Goal: Obtain resource: Download file/media

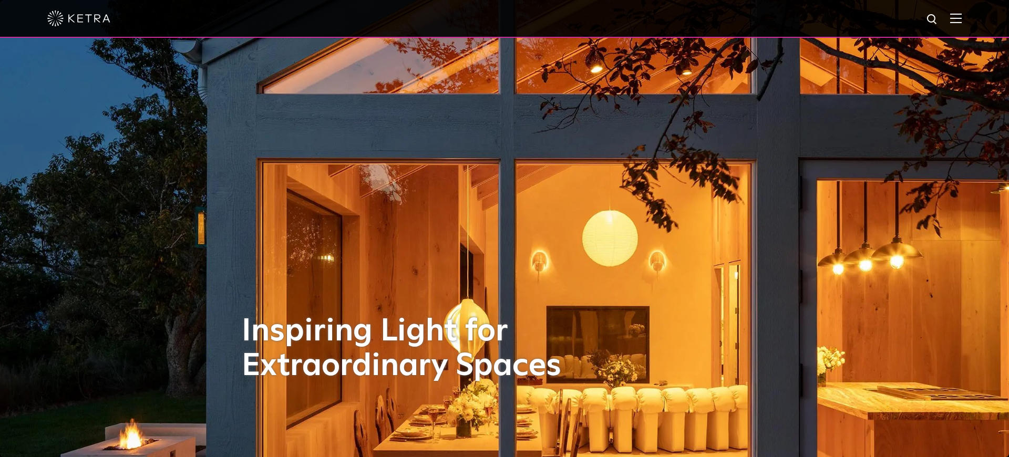
click at [954, 18] on img at bounding box center [956, 18] width 12 height 10
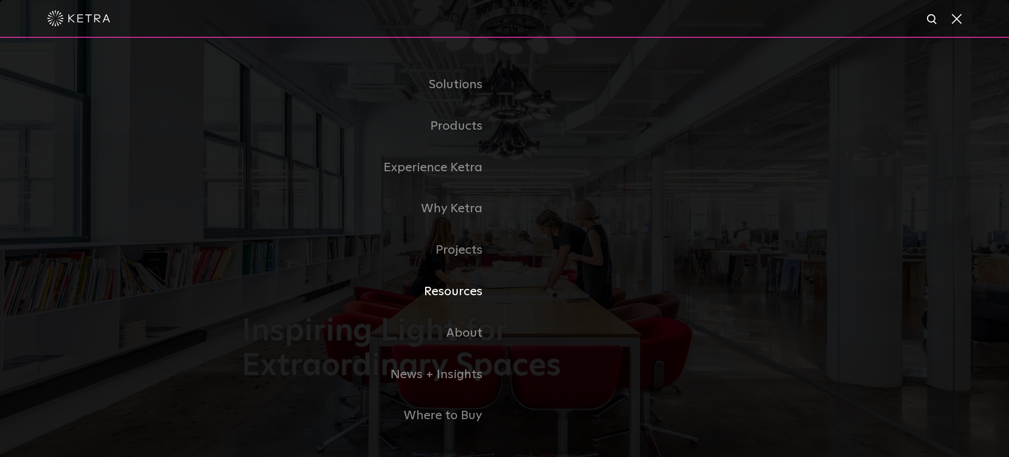
click at [461, 288] on link "Resources" at bounding box center [373, 292] width 263 height 42
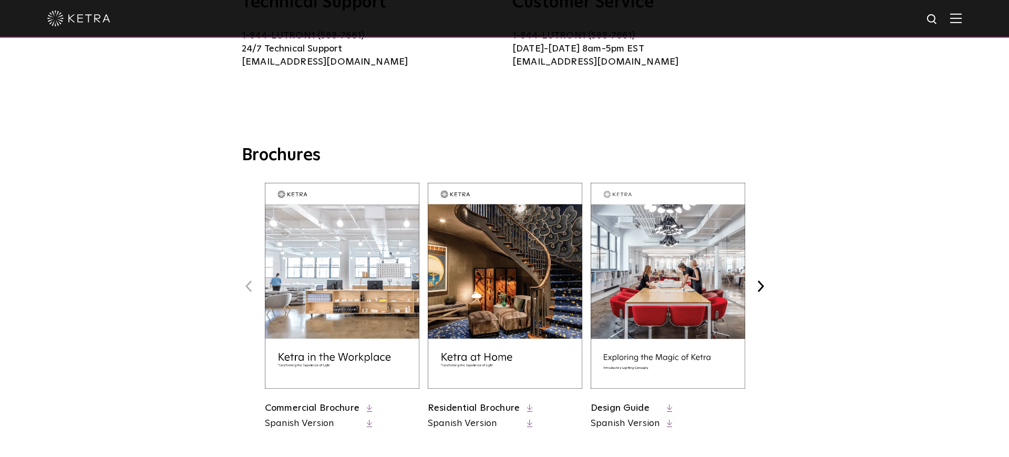
scroll to position [310, 0]
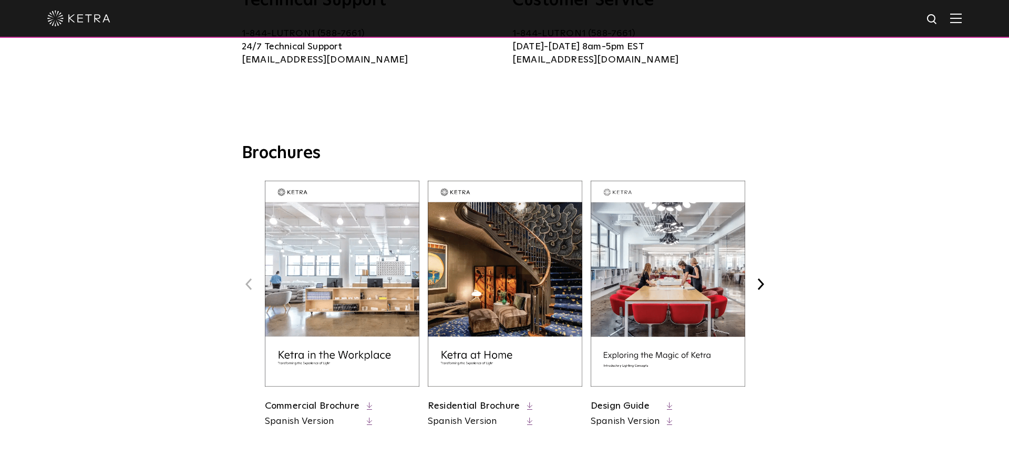
click at [482, 235] on img at bounding box center [505, 284] width 154 height 206
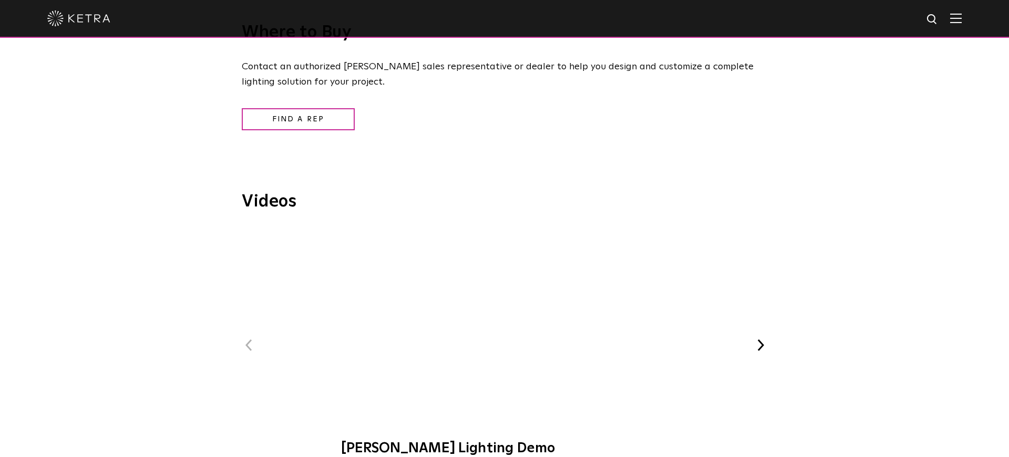
scroll to position [1172, 0]
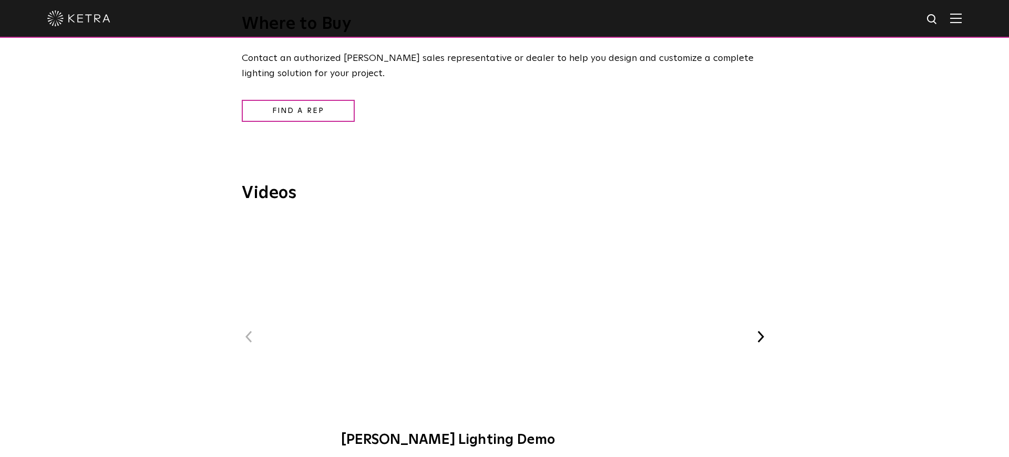
drag, startPoint x: 169, startPoint y: 261, endPoint x: 177, endPoint y: 261, distance: 7.9
click at [169, 261] on div "Videos Previous [PERSON_NAME] Lighting Demo [PERSON_NAME] at C-CAP Benefit WELL…" at bounding box center [504, 322] width 720 height 274
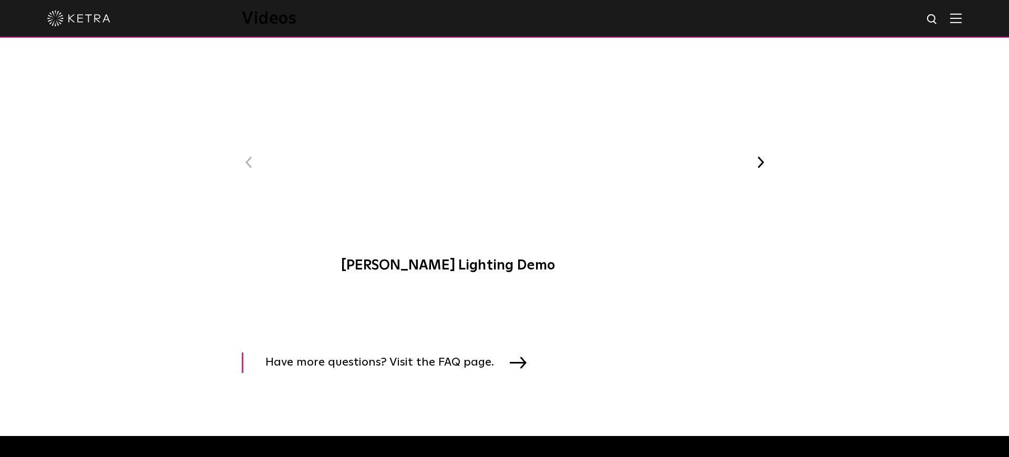
scroll to position [1349, 0]
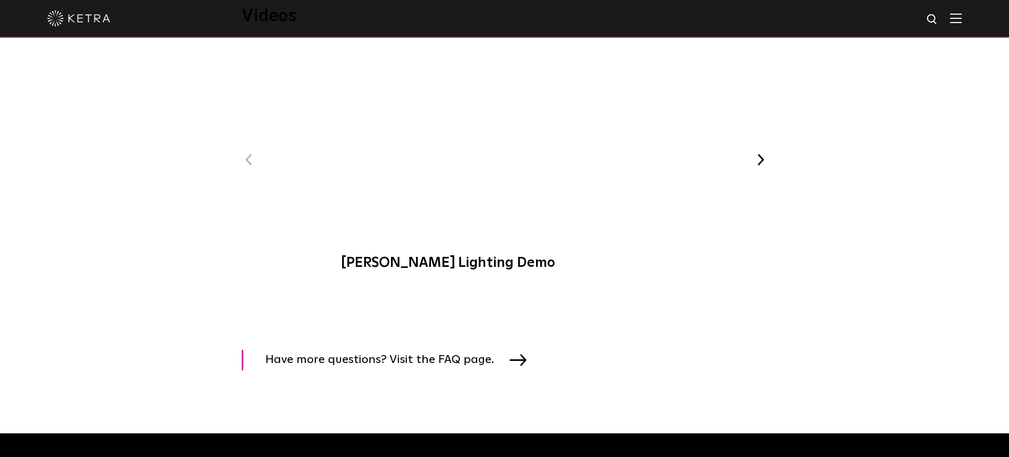
click at [504, 134] on span "[PERSON_NAME] Lighting Demo" at bounding box center [504, 162] width 354 height 239
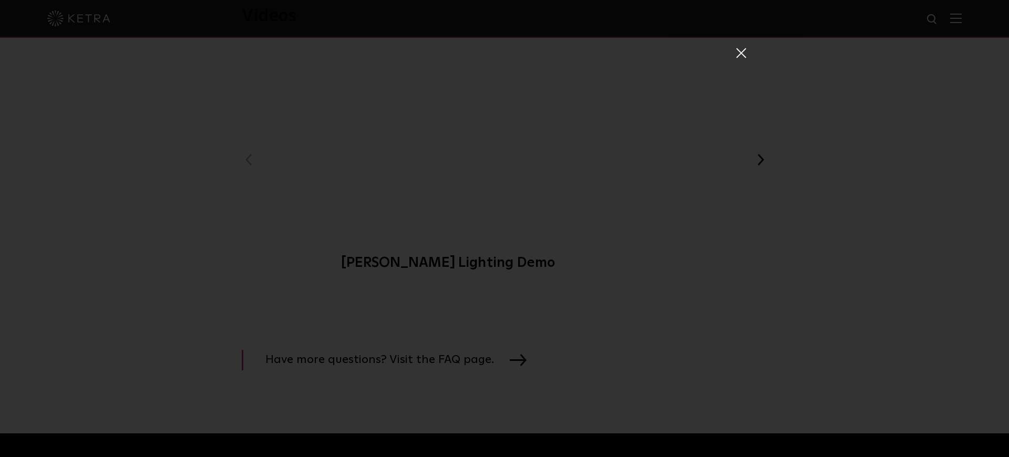
click at [739, 57] on span at bounding box center [740, 52] width 12 height 11
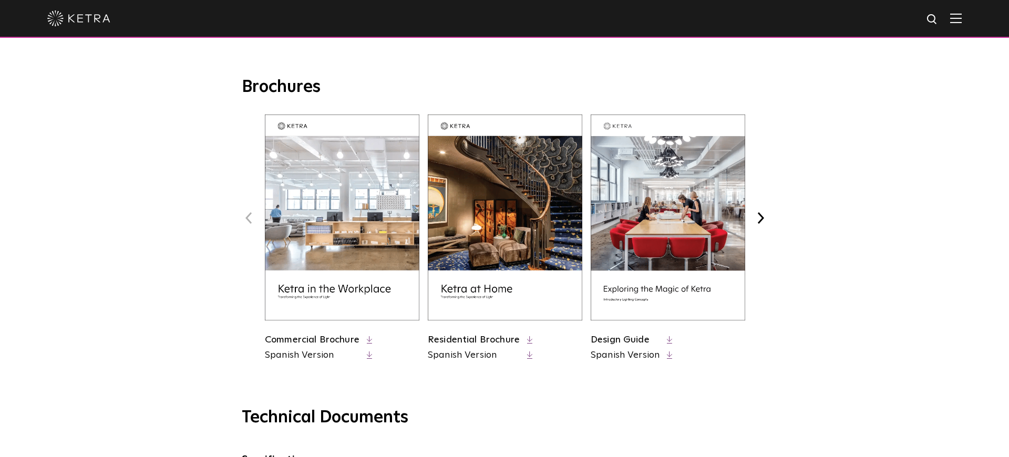
scroll to position [377, 0]
click at [681, 198] on img at bounding box center [668, 217] width 154 height 206
